Goal: Task Accomplishment & Management: Use online tool/utility

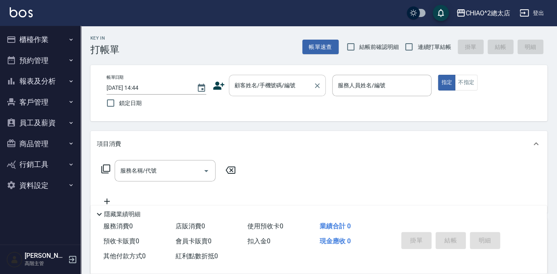
click at [283, 79] on input "顧客姓名/手機號碼/編號" at bounding box center [270, 85] width 77 height 14
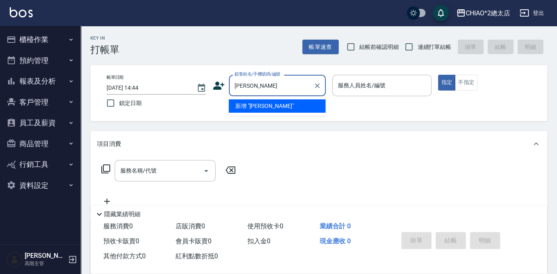
type input "[PERSON_NAME]"
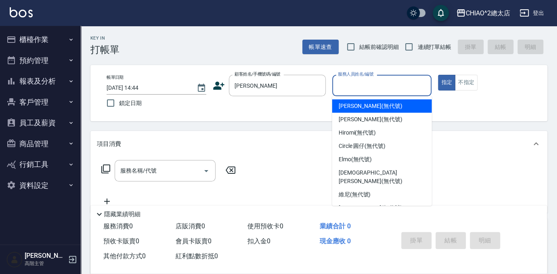
click at [374, 88] on input "服務人員姓名/編號" at bounding box center [382, 85] width 92 height 14
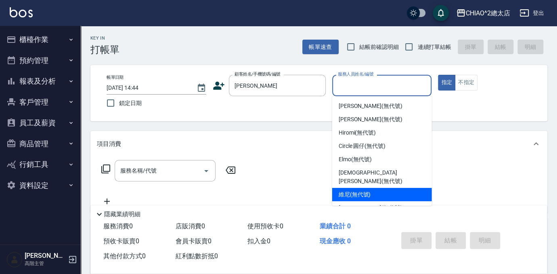
click at [349, 190] on span "維尼 (無代號)" at bounding box center [355, 194] width 32 height 8
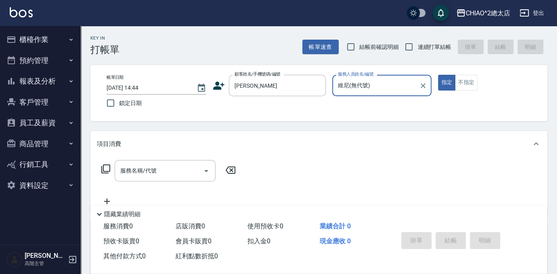
type input "維尼(無代號)"
click at [145, 173] on div "服務名稱/代號 服務名稱/代號" at bounding box center [165, 170] width 101 height 21
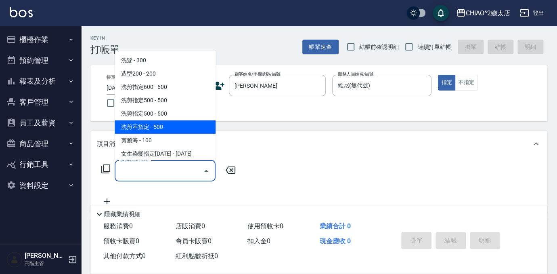
click at [141, 131] on span "洗剪不指定 - 500" at bounding box center [165, 126] width 101 height 13
type input "洗剪不指定(103110)"
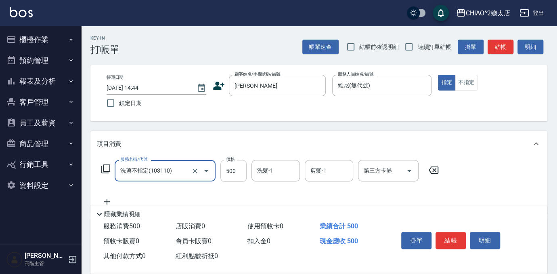
click at [228, 168] on input "500" at bounding box center [233, 171] width 26 height 22
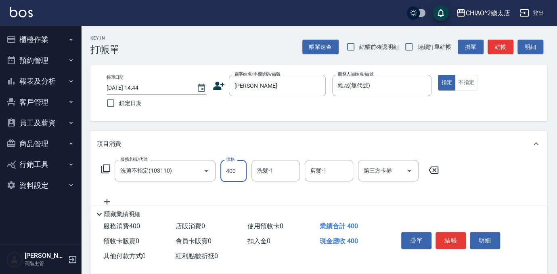
type input "400"
click at [359, 144] on div "項目消費" at bounding box center [314, 144] width 434 height 8
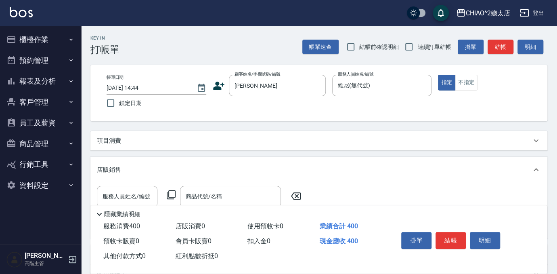
click at [357, 126] on div "Key In 打帳單 帳單速查 結帳前確認明細 連續打單結帳 掛單 結帳 明細 帳單日期 [DATE] 14:44 鎖定日期 顧客姓名/手機號碼/編號 [PE…" at bounding box center [319, 237] width 476 height 423
click at [354, 135] on div "項目消費" at bounding box center [318, 140] width 457 height 19
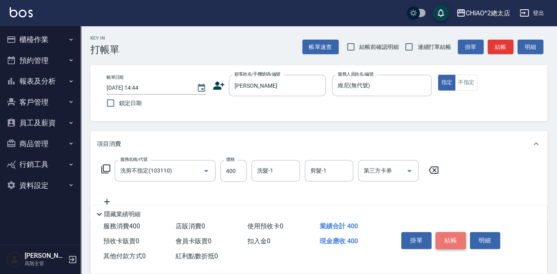
click at [456, 235] on button "結帳" at bounding box center [450, 240] width 30 height 17
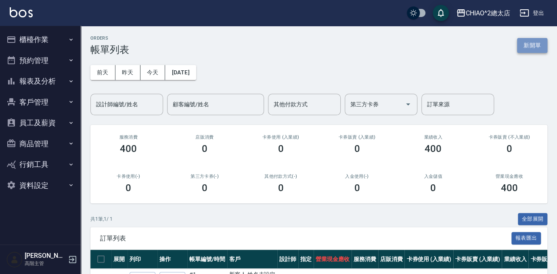
click at [538, 39] on button "新開單" at bounding box center [532, 45] width 30 height 15
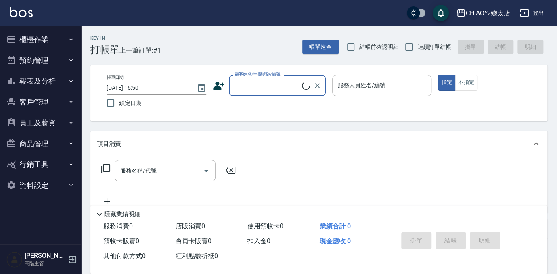
click at [268, 86] on input "顧客姓名/手機號碼/編號" at bounding box center [266, 85] width 69 height 14
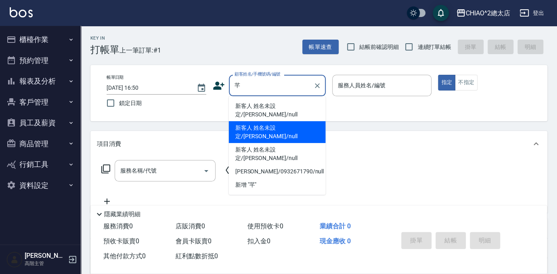
click at [296, 121] on li "新客人 姓名未設定/[PERSON_NAME]/null" at bounding box center [277, 132] width 97 height 22
type input "新客人 姓名未設定/[PERSON_NAME]/null"
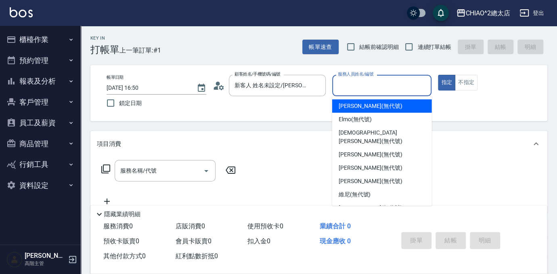
click at [370, 78] on input "服務人員姓名/編號" at bounding box center [382, 85] width 92 height 14
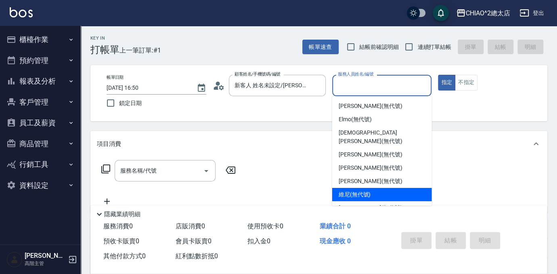
click at [346, 190] on span "維尼 (無代號)" at bounding box center [355, 194] width 32 height 8
type input "維尼(無代號)"
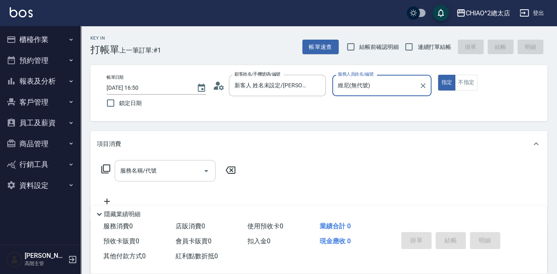
click at [160, 173] on input "服務名稱/代號" at bounding box center [159, 170] width 82 height 14
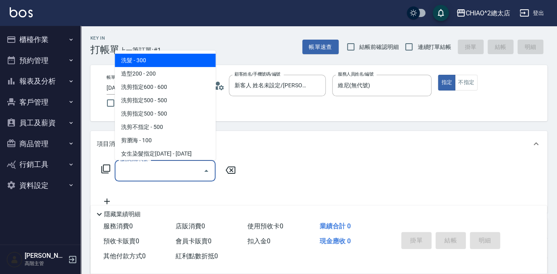
click at [182, 61] on span "洗髮 - 300" at bounding box center [165, 60] width 101 height 13
type input "洗髮(103103)"
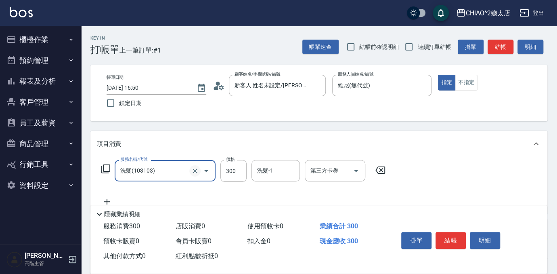
scroll to position [36, 0]
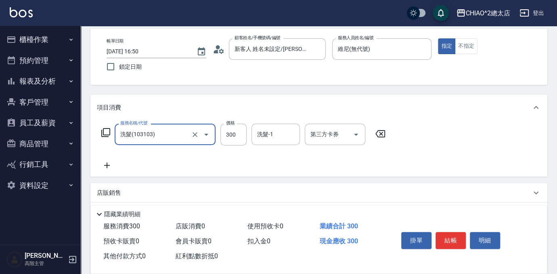
click at [108, 165] on icon at bounding box center [107, 165] width 20 height 10
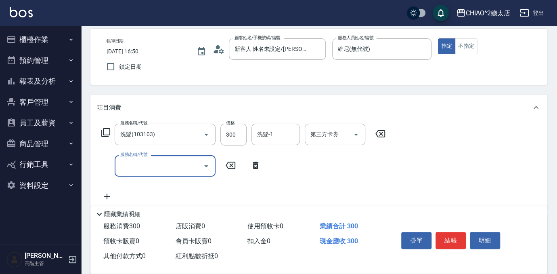
click at [155, 165] on input "服務名稱/代號" at bounding box center [159, 166] width 82 height 14
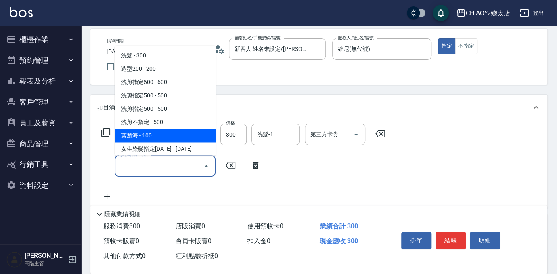
click at [156, 137] on span "剪瀏海 - 100" at bounding box center [165, 135] width 101 height 13
type input "剪瀏海(103111)"
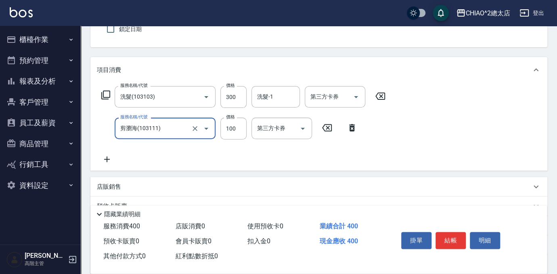
scroll to position [110, 0]
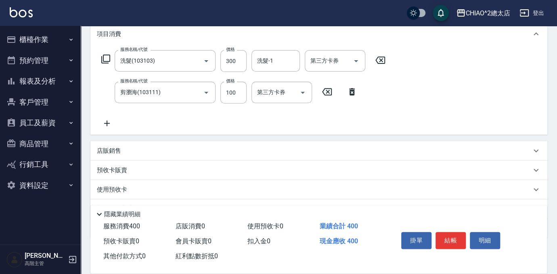
click at [125, 152] on div "店販銷售" at bounding box center [314, 150] width 434 height 8
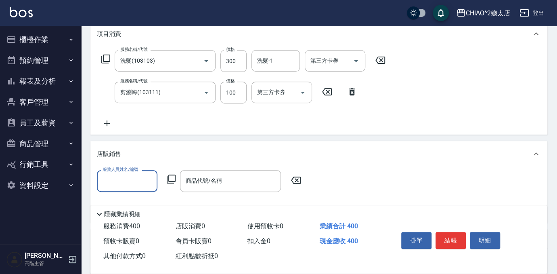
scroll to position [0, 0]
click at [129, 185] on input "服務人員姓名/編號" at bounding box center [126, 181] width 53 height 14
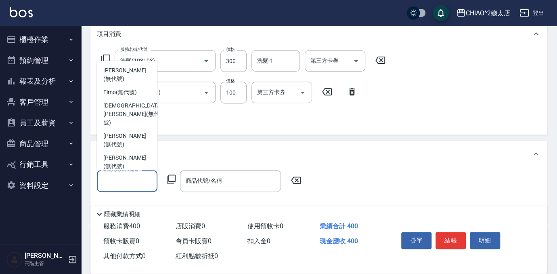
click at [127, 197] on span "維尼 (無代號)" at bounding box center [119, 201] width 32 height 8
type input "維尼(無代號)"
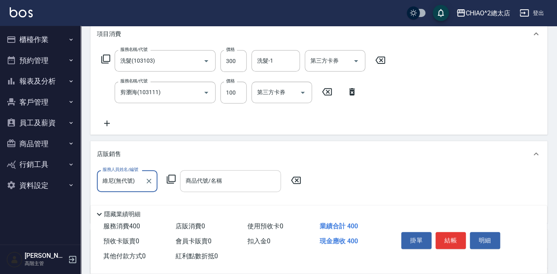
click at [219, 183] on div "商品代號/名稱 商品代號/名稱" at bounding box center [230, 180] width 101 height 21
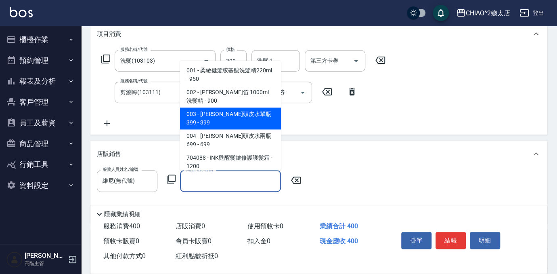
click at [243, 107] on span "003 - [PERSON_NAME]頭皮水單瓶399 - 399" at bounding box center [230, 118] width 101 height 22
type input "[PERSON_NAME]頭皮水單瓶399"
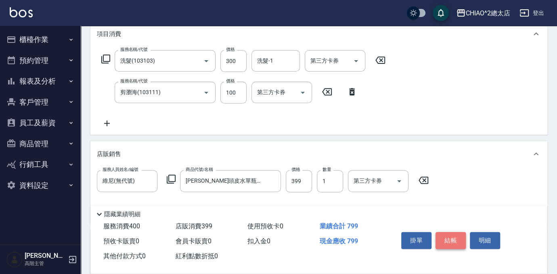
click at [448, 236] on button "結帳" at bounding box center [450, 240] width 30 height 17
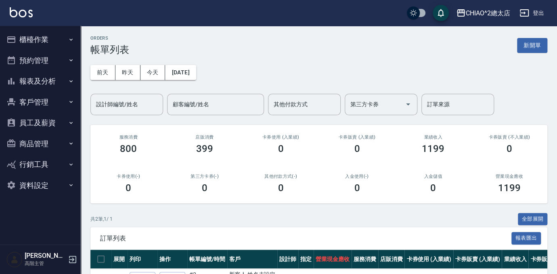
drag, startPoint x: 527, startPoint y: 46, endPoint x: 504, endPoint y: 59, distance: 26.5
click at [527, 46] on button "新開單" at bounding box center [532, 45] width 30 height 15
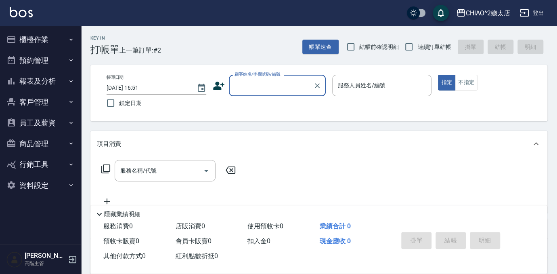
click at [291, 86] on input "顧客姓名/手機號碼/編號" at bounding box center [270, 85] width 77 height 14
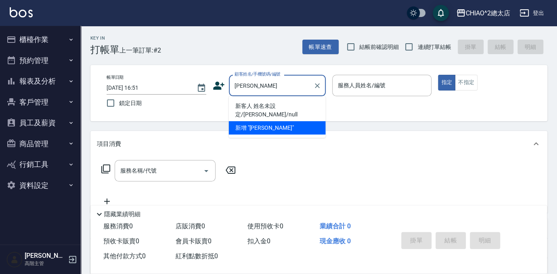
click at [289, 104] on li "新客人 姓名未設定/[PERSON_NAME]/null" at bounding box center [277, 110] width 97 height 22
type input "新客人 姓名未設定/[PERSON_NAME]/null"
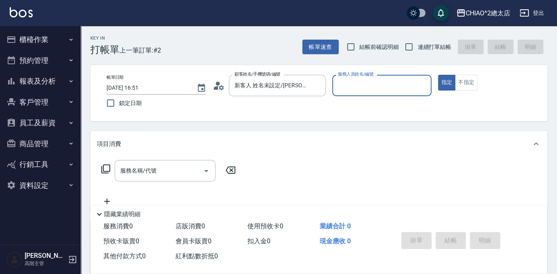
click at [371, 84] on input "服務人員姓名/編號" at bounding box center [382, 85] width 92 height 14
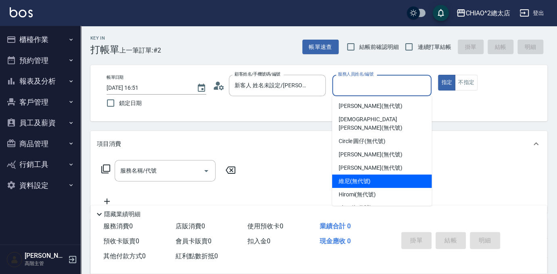
click at [406, 174] on div "維尼 (無代號)" at bounding box center [382, 180] width 100 height 13
type input "維尼(無代號)"
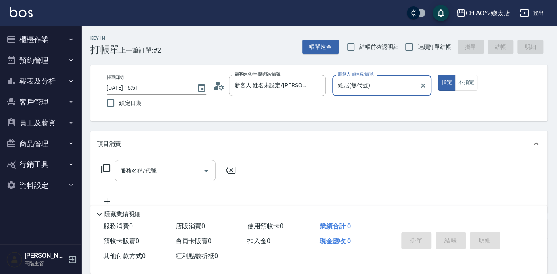
click at [167, 172] on input "服務名稱/代號" at bounding box center [159, 170] width 82 height 14
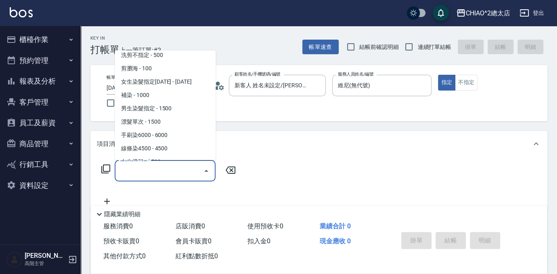
scroll to position [36, 0]
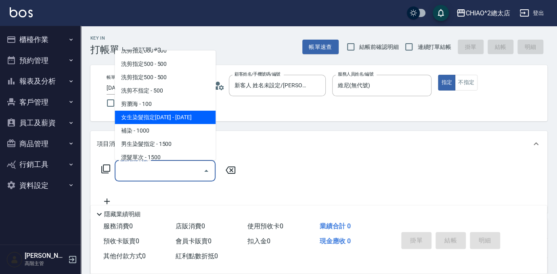
click at [180, 118] on span "女生染髮指定[DATE] - [DATE]" at bounding box center [165, 117] width 101 height 13
type input "女生染髮指定2000(103113)"
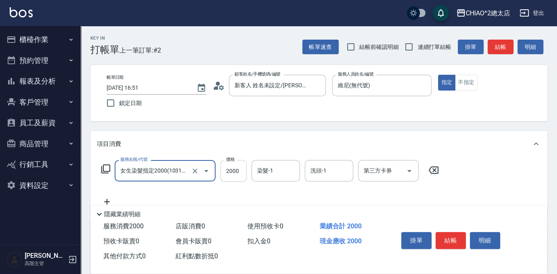
click at [227, 179] on input "2000" at bounding box center [233, 171] width 26 height 22
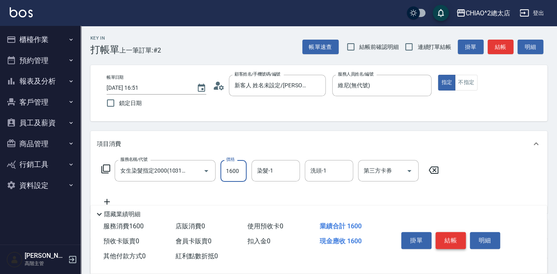
type input "1600"
click at [457, 237] on button "結帳" at bounding box center [450, 240] width 30 height 17
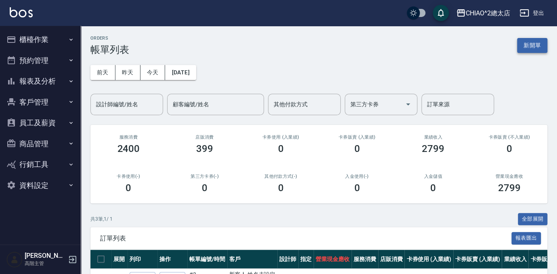
click at [523, 41] on button "新開單" at bounding box center [532, 45] width 30 height 15
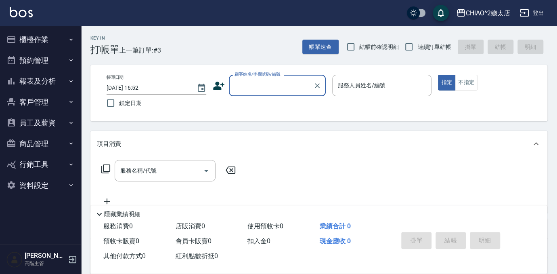
click at [294, 81] on input "顧客姓名/手機號碼/編號" at bounding box center [270, 85] width 77 height 14
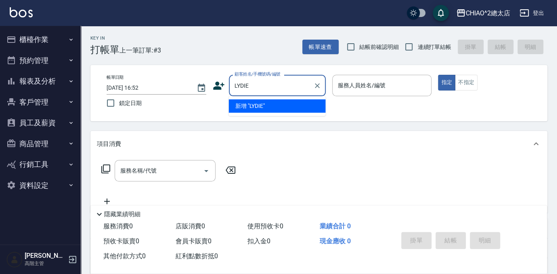
click at [264, 109] on li "新增 "LYDIE"" at bounding box center [277, 105] width 97 height 13
type input "LYDIE"
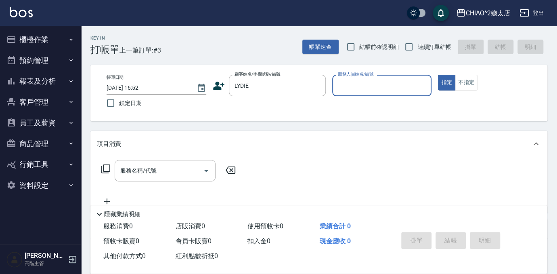
click at [381, 75] on div "服務人員姓名/編號" at bounding box center [382, 85] width 100 height 21
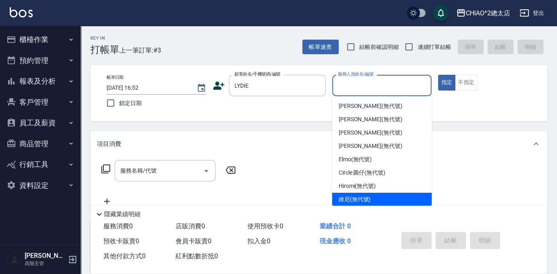
click at [366, 200] on span "維尼 (無代號)" at bounding box center [355, 199] width 32 height 8
type input "維尼(無代號)"
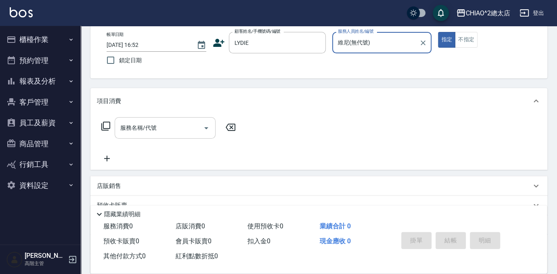
scroll to position [73, 0]
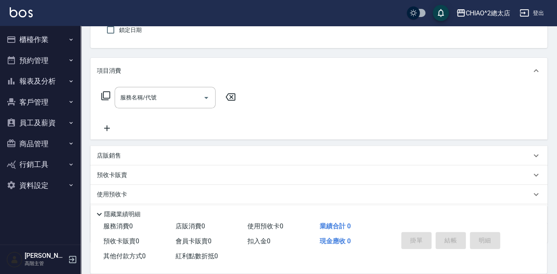
click at [141, 155] on div "店販銷售" at bounding box center [314, 155] width 434 height 8
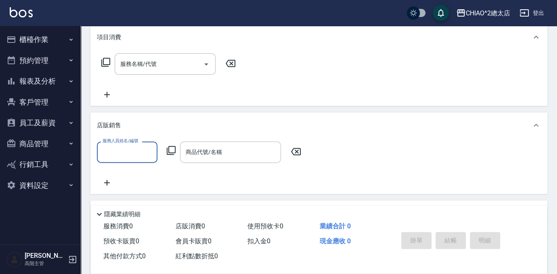
scroll to position [146, 0]
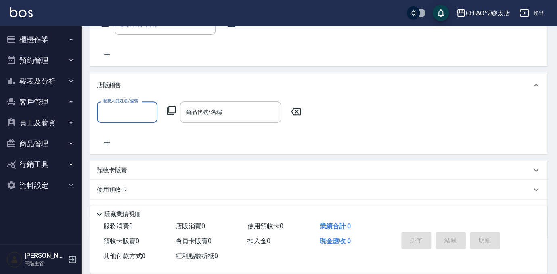
click at [120, 113] on input "服務人員姓名/編號" at bounding box center [126, 112] width 53 height 14
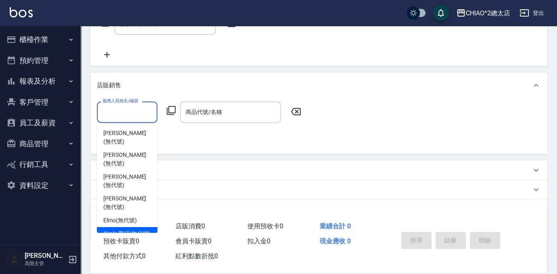
scroll to position [36, 0]
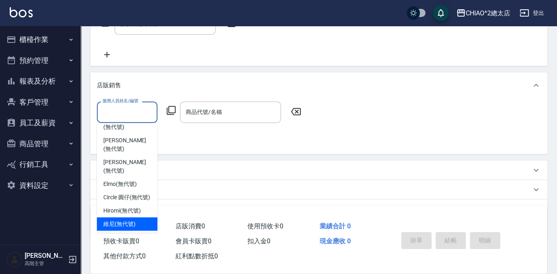
click at [120, 220] on span "維尼 (無代號)" at bounding box center [119, 224] width 32 height 8
type input "維尼(無代號)"
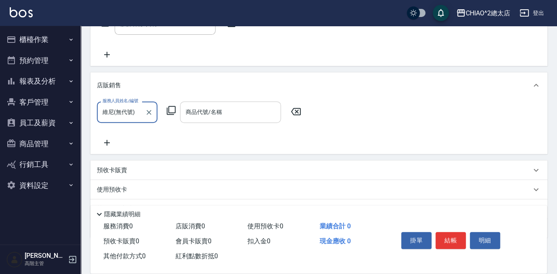
click at [202, 107] on div "商品代號/名稱 商品代號/名稱" at bounding box center [230, 111] width 101 height 21
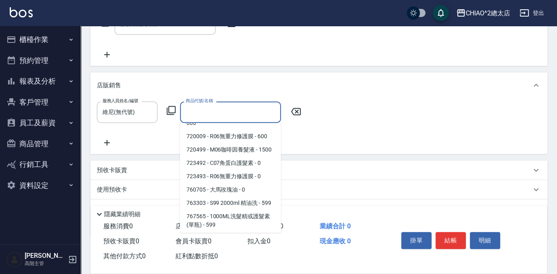
scroll to position [1022, 0]
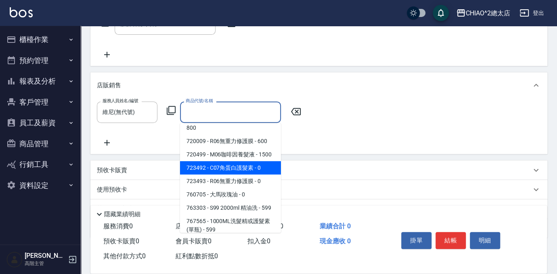
click at [253, 161] on span "723492 - C07角蛋白護髮素 - 0" at bounding box center [230, 167] width 101 height 13
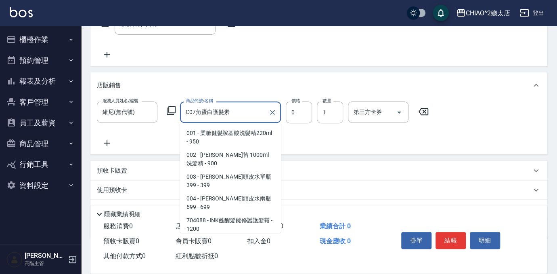
click at [248, 111] on input "C07角蛋白護髮素" at bounding box center [225, 112] width 82 height 14
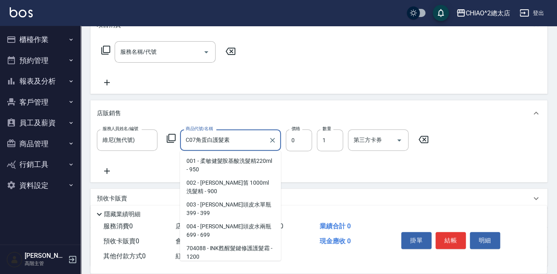
scroll to position [114, 0]
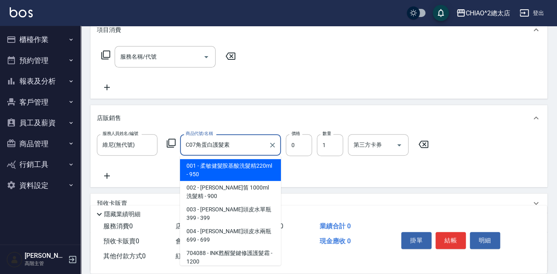
click at [220, 139] on input "C07角蛋白護髮素" at bounding box center [225, 145] width 82 height 14
click at [196, 145] on input "C07角蛋白護髮素" at bounding box center [225, 145] width 82 height 14
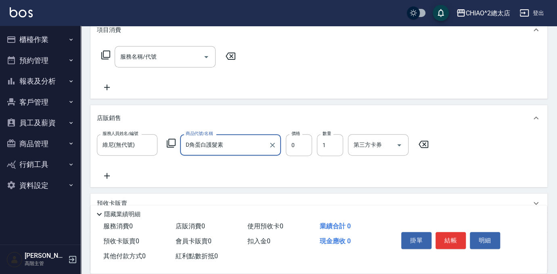
type input "角蛋白護髮素"
click at [239, 145] on input "角蛋白護髮素" at bounding box center [225, 145] width 82 height 14
click at [260, 140] on input "角蛋白護髮素" at bounding box center [225, 145] width 82 height 14
click at [274, 146] on icon "Clear" at bounding box center [272, 144] width 5 height 5
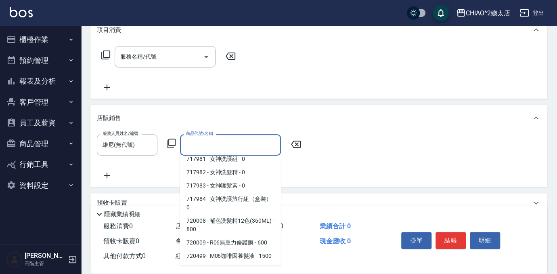
scroll to position [1027, 0]
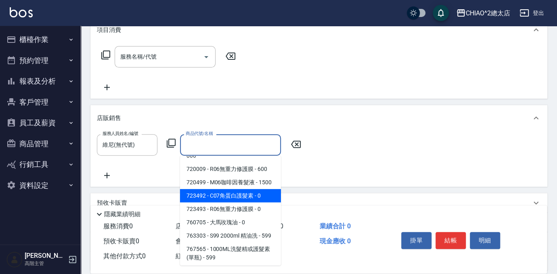
click at [226, 189] on span "723492 - C07角蛋白護髮素 - 0" at bounding box center [230, 195] width 101 height 13
type input "C07角蛋白護髮素"
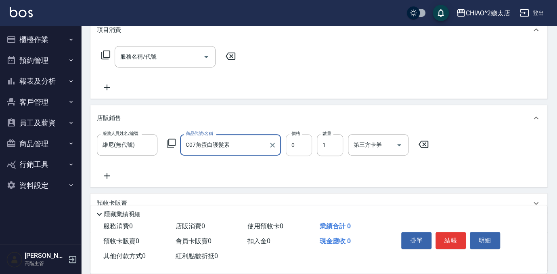
click at [304, 142] on input "0" at bounding box center [299, 145] width 26 height 22
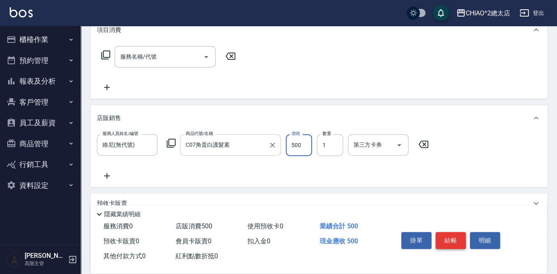
type input "500"
click at [456, 238] on button "結帳" at bounding box center [450, 240] width 30 height 17
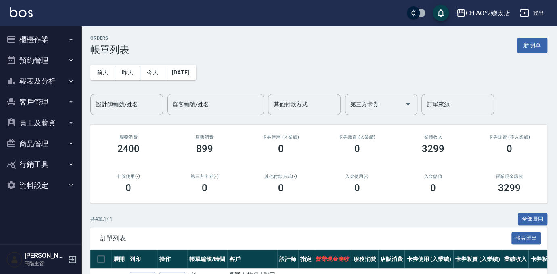
click at [44, 40] on button "櫃檯作業" at bounding box center [40, 39] width 74 height 21
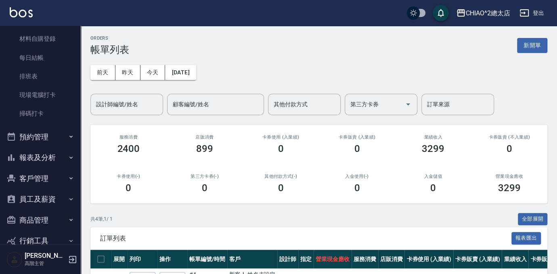
scroll to position [183, 0]
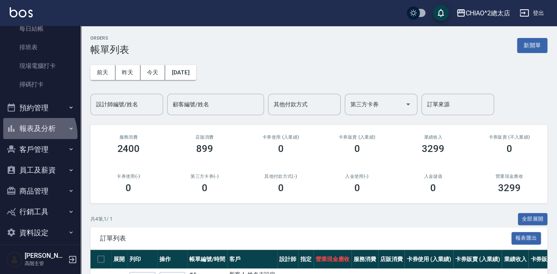
click at [28, 134] on button "報表及分析" at bounding box center [40, 128] width 74 height 21
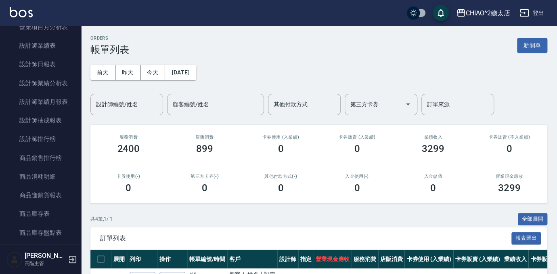
scroll to position [513, 0]
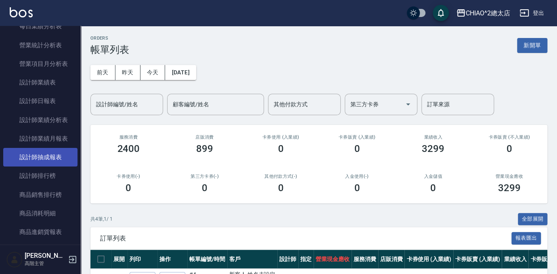
click at [43, 153] on link "設計師抽成報表" at bounding box center [40, 157] width 74 height 19
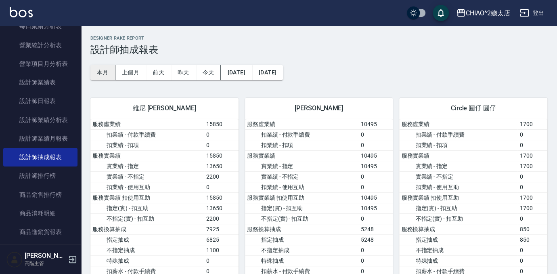
click at [107, 71] on button "本月" at bounding box center [102, 72] width 25 height 15
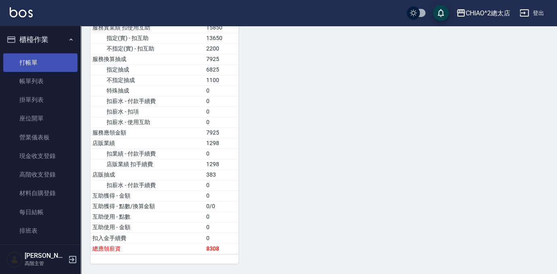
click at [35, 64] on link "打帳單" at bounding box center [40, 62] width 74 height 19
